Goal: Transaction & Acquisition: Purchase product/service

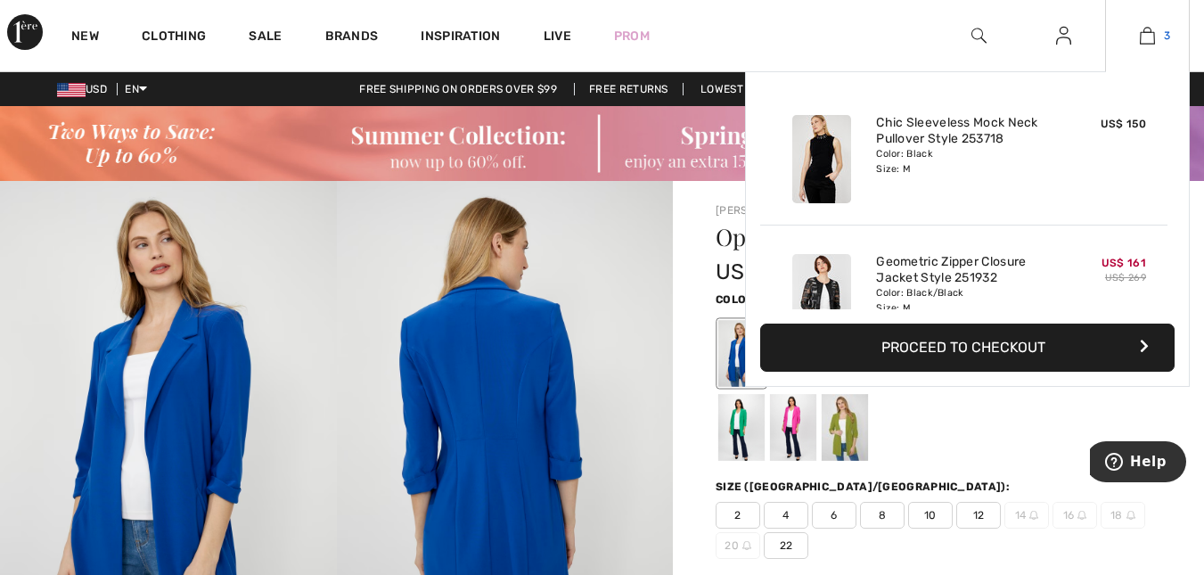
click at [1154, 34] on img at bounding box center [1147, 35] width 15 height 21
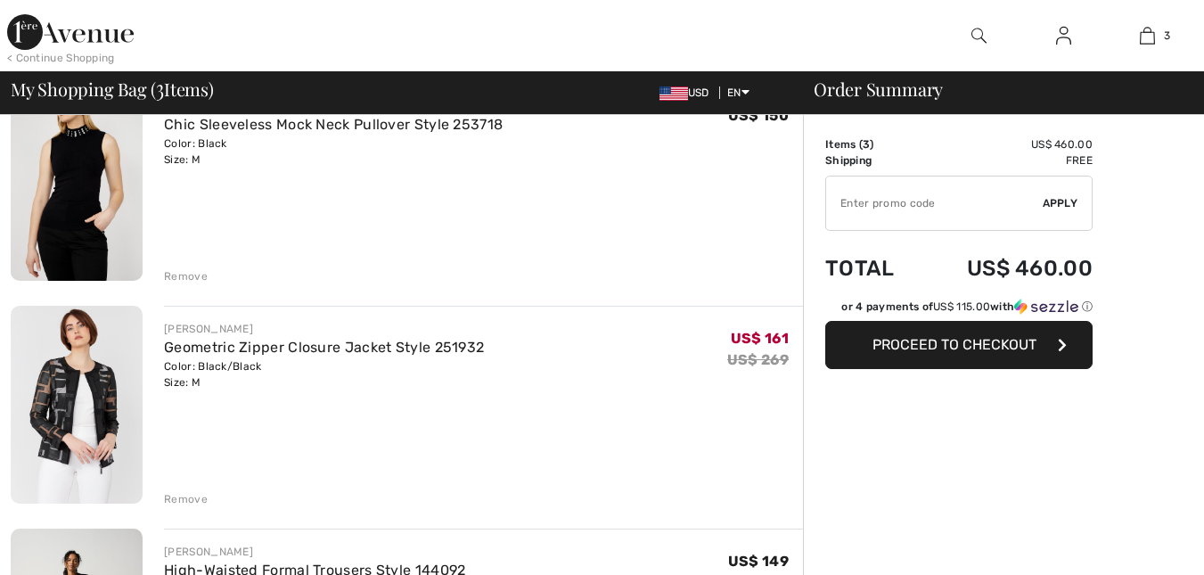
checkbox input "true"
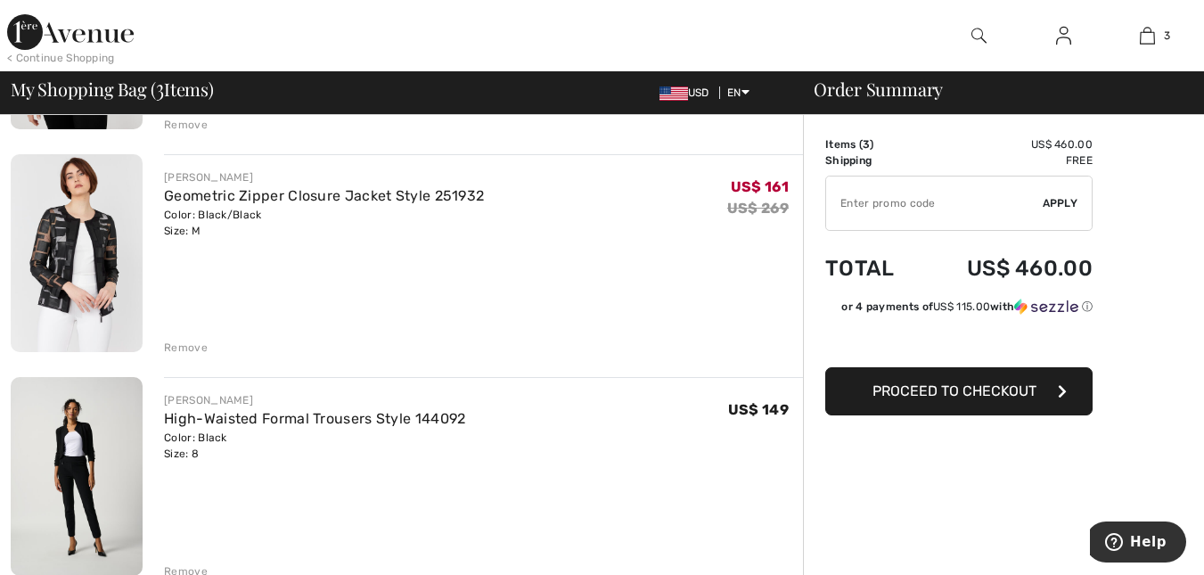
scroll to position [357, 0]
